Goal: Download file/media

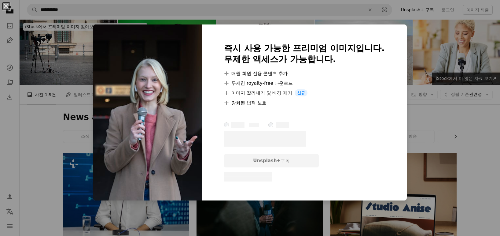
scroll to position [245, 0]
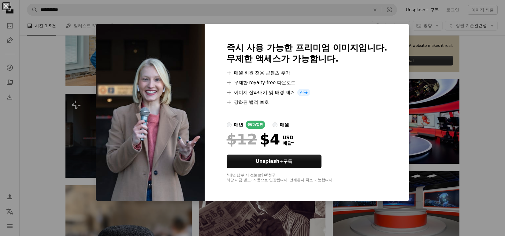
click at [58, 91] on div "An X shape 즉시 사용 가능한 프리미엄 이미지입니다. 무제한 액세스가 가능합니다. A plus sign 매월 회원 전용 콘텐츠 추가 A…" at bounding box center [252, 118] width 505 height 236
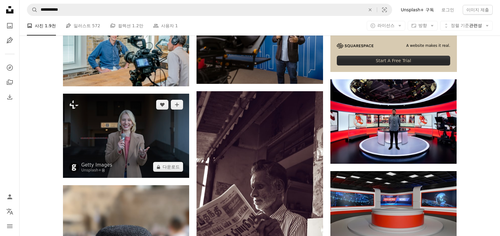
click at [145, 135] on img at bounding box center [126, 136] width 126 height 84
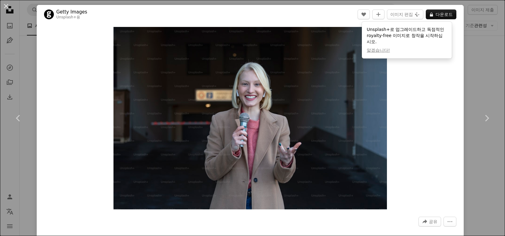
click at [433, 89] on div "Zoom in" at bounding box center [250, 118] width 427 height 188
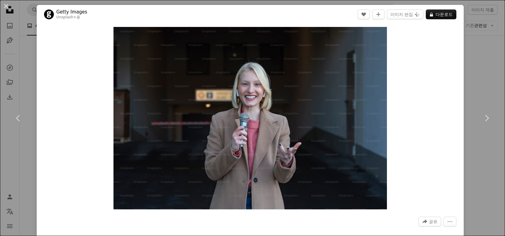
click at [39, 40] on div "Zoom in" at bounding box center [250, 118] width 427 height 188
click at [10, 6] on button "An X shape" at bounding box center [5, 5] width 7 height 7
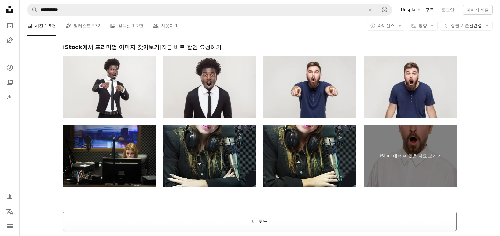
scroll to position [1009, 0]
